Goal: Task Accomplishment & Management: Use online tool/utility

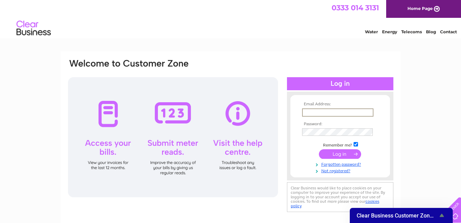
click at [355, 110] on input "text" at bounding box center [337, 112] width 71 height 8
type input "[EMAIL_ADDRESS][DOMAIN_NAME]"
click at [319, 149] on input "submit" at bounding box center [340, 154] width 42 height 10
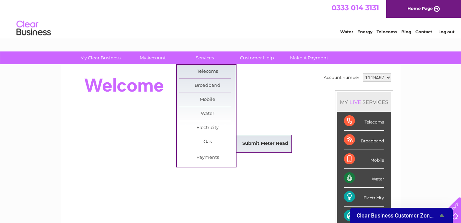
click at [252, 144] on link "Submit Meter Read" at bounding box center [265, 144] width 57 height 14
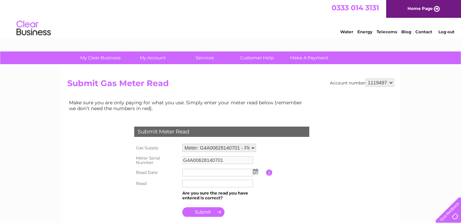
click at [255, 172] on img at bounding box center [255, 171] width 5 height 5
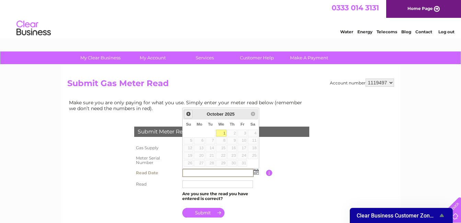
click at [189, 114] on span "Prev" at bounding box center [188, 113] width 5 height 5
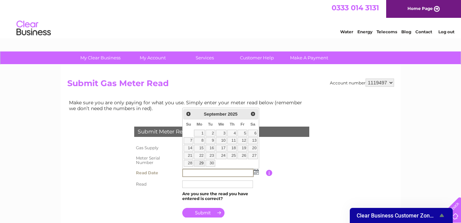
click at [200, 164] on link "29" at bounding box center [199, 163] width 11 height 7
type input "2025/09/29"
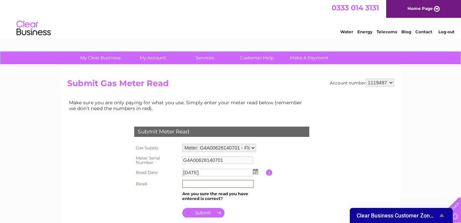
click at [199, 182] on input "text" at bounding box center [217, 184] width 71 height 8
type input "28453"
click at [208, 213] on input "submit" at bounding box center [203, 213] width 42 height 10
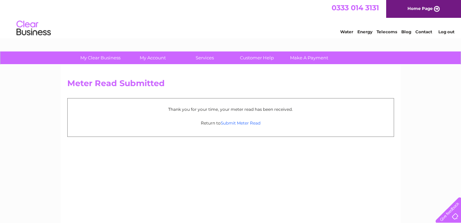
click at [230, 123] on link "Submit Meter Read" at bounding box center [241, 122] width 40 height 5
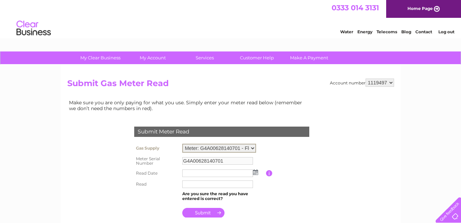
click at [253, 148] on select "Meter: G4A00628140701 - Flour, Alyth Road, Meigle, Blairgowrie, PH12 8RP" at bounding box center [219, 148] width 74 height 9
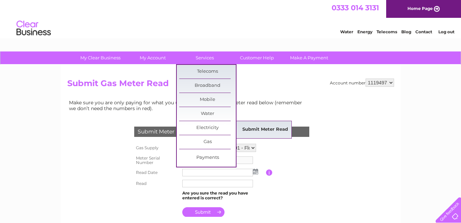
click at [259, 127] on link "Submit Meter Read" at bounding box center [265, 130] width 57 height 14
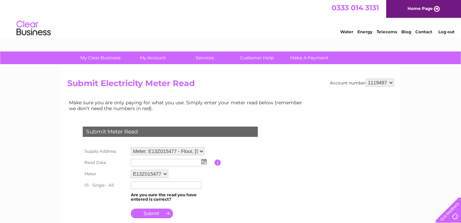
click at [202, 151] on select "Meter: E13Z015477 - Flour, [STREET_ADDRESS] 8RP Meter: E18UP09146 - Flour, [STR…" at bounding box center [168, 151] width 74 height 8
click at [131, 147] on select "Meter: E13Z015477 - Flour, [STREET_ADDRESS] 8RP Meter: E18UP09146 - Flour, [STR…" at bounding box center [168, 151] width 74 height 9
click at [204, 164] on img at bounding box center [204, 162] width 5 height 5
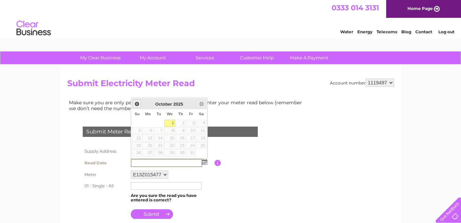
click at [135, 104] on span "Prev" at bounding box center [136, 103] width 5 height 5
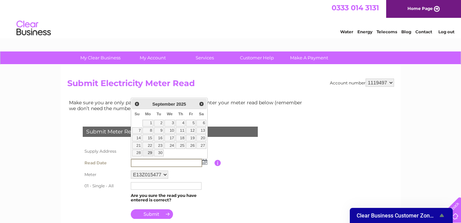
click at [146, 153] on link "29" at bounding box center [147, 153] width 11 height 7
type input "2025/09/29"
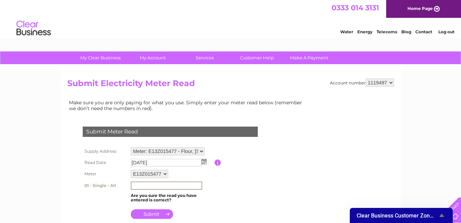
click at [154, 186] on input "text" at bounding box center [166, 186] width 71 height 8
type input "055268"
click at [149, 215] on input "submit" at bounding box center [152, 214] width 42 height 10
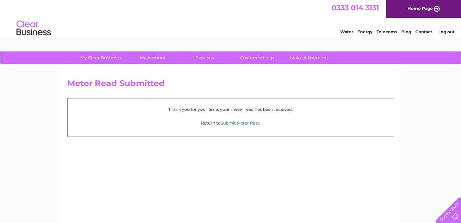
click at [236, 123] on link "Submit Meter Read" at bounding box center [241, 122] width 40 height 5
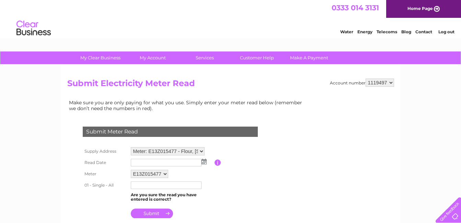
click at [201, 149] on select "Meter: E13Z015477 - Flour, Alyth Road, Meigle, Blairgowrie, PH12 8RP Meter: E18…" at bounding box center [168, 151] width 74 height 8
select select "130665"
click at [131, 147] on select "Meter: E13Z015477 - Flour, Alyth Road, Meigle, Blairgowrie, PH12 8RP Meter: E18…" at bounding box center [168, 151] width 74 height 9
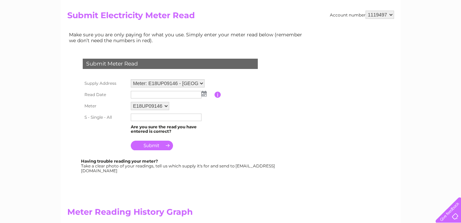
scroll to position [69, 0]
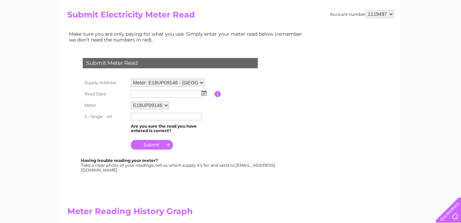
click at [203, 93] on img at bounding box center [204, 92] width 5 height 5
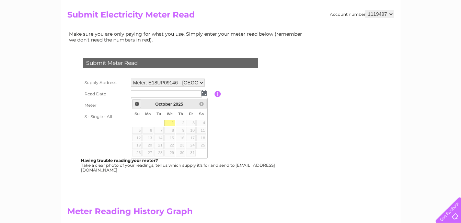
click at [139, 103] on span "Prev" at bounding box center [136, 103] width 5 height 5
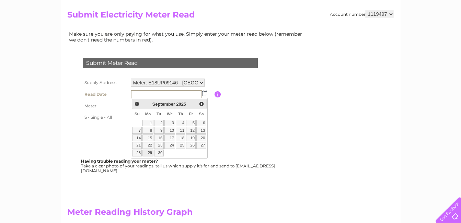
click at [149, 153] on link "29" at bounding box center [147, 153] width 11 height 7
type input "2025/09/29"
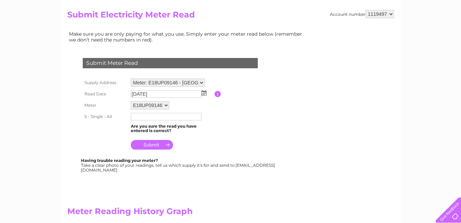
click at [147, 116] on input "text" at bounding box center [166, 117] width 71 height 8
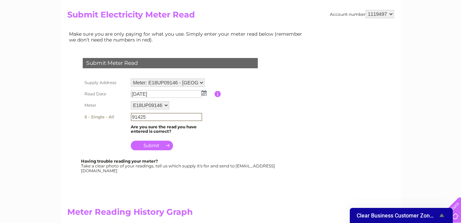
type input "91425"
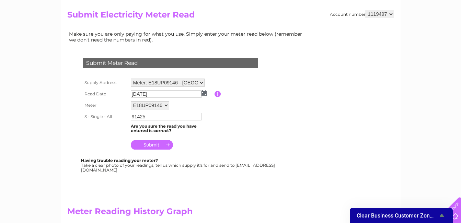
click at [156, 146] on input "submit" at bounding box center [152, 145] width 42 height 10
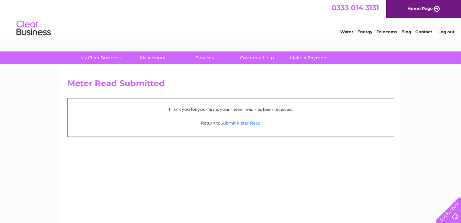
click at [235, 124] on link "Submit Meter Read" at bounding box center [241, 122] width 40 height 5
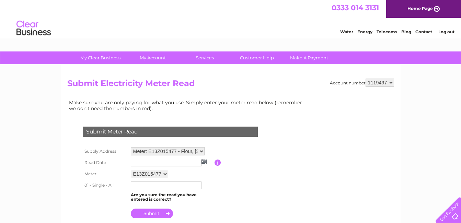
click at [391, 82] on select "1119497 1148982" at bounding box center [380, 83] width 28 height 8
select select "1148982"
click at [366, 79] on select "1119497 1148982" at bounding box center [380, 83] width 28 height 8
